Goal: Information Seeking & Learning: Check status

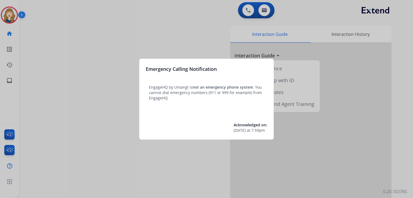
click at [84, 40] on div at bounding box center [206, 99] width 413 height 198
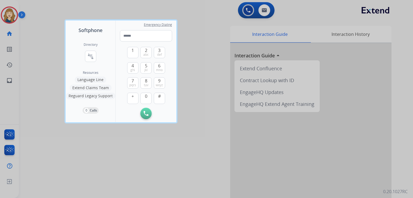
click at [84, 40] on div "Directory connect_without_contact Resource Directory Resources Language Line Ex…" at bounding box center [91, 78] width 50 height 88
click at [38, 54] on div at bounding box center [206, 99] width 413 height 198
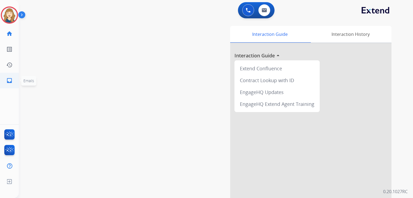
click at [11, 79] on mat-icon "inbox" at bounding box center [9, 80] width 6 height 6
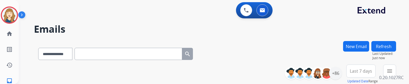
click at [105, 55] on input "text" at bounding box center [128, 54] width 108 height 12
paste input "**********"
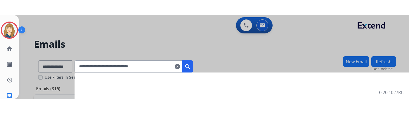
scroll to position [12, 0]
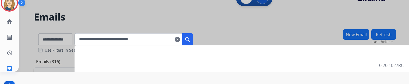
type input "**********"
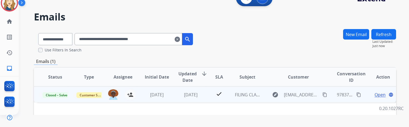
click at [381, 94] on span "Open" at bounding box center [379, 94] width 11 height 6
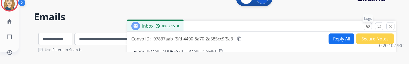
click at [370, 27] on mat-icon "remove_red_eye" at bounding box center [367, 26] width 5 height 5
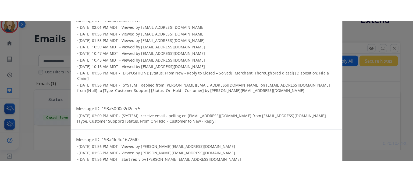
scroll to position [0, 0]
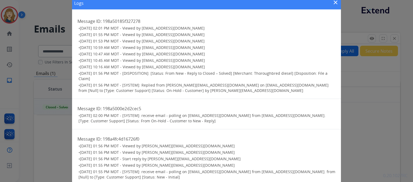
click at [155, 123] on span "[DATE] 02:00 PM MDT - [SYSTEM]: receive email - polling on [EMAIL_ADDRESS][DOMA…" at bounding box center [202, 118] width 247 height 10
click at [337, 2] on mat-icon "close" at bounding box center [335, 2] width 6 height 6
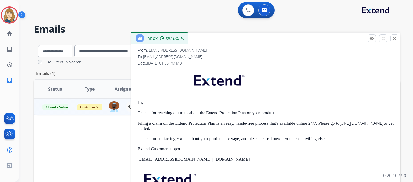
scroll to position [79, 0]
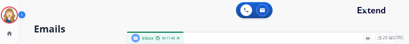
click at [394, 38] on p "0.20.1027RC" at bounding box center [391, 37] width 24 height 6
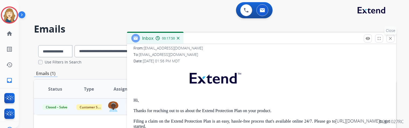
click at [393, 39] on mat-icon "close" at bounding box center [390, 38] width 5 height 5
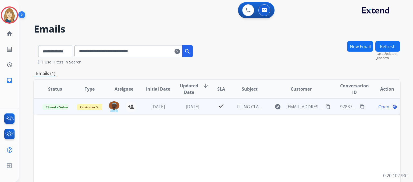
click at [383, 106] on span "Open" at bounding box center [383, 107] width 11 height 6
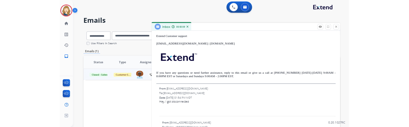
scroll to position [5, 0]
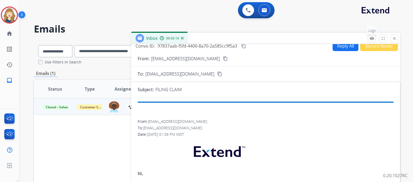
click at [373, 37] on mat-icon "remove_red_eye" at bounding box center [371, 38] width 5 height 5
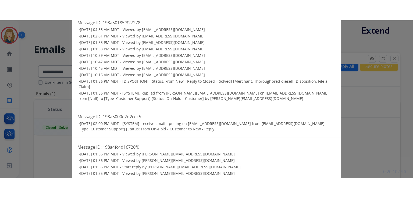
scroll to position [0, 0]
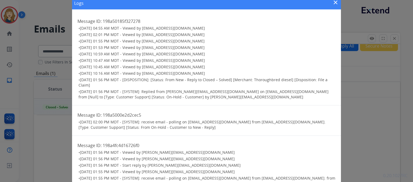
click at [338, 3] on mat-icon "close" at bounding box center [335, 2] width 6 height 6
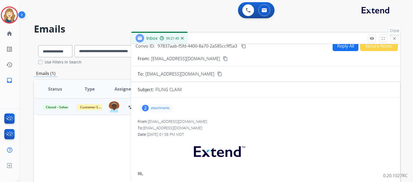
click at [395, 40] on mat-icon "close" at bounding box center [394, 38] width 5 height 5
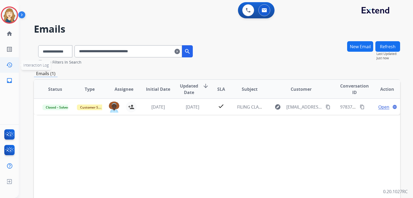
click at [10, 64] on mat-icon "history" at bounding box center [9, 65] width 6 height 6
